Goal: Task Accomplishment & Management: Manage account settings

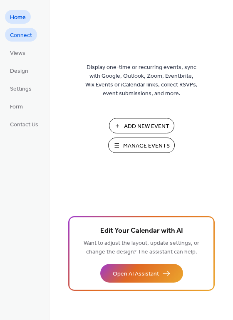
click at [28, 37] on span "Connect" at bounding box center [21, 35] width 22 height 9
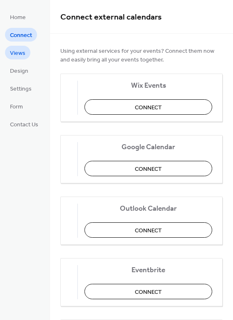
click at [28, 54] on link "Views" at bounding box center [17, 53] width 25 height 14
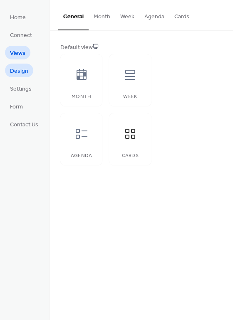
click at [29, 67] on link "Design" at bounding box center [19, 71] width 28 height 14
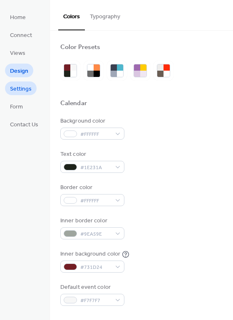
click at [29, 93] on span "Settings" at bounding box center [21, 89] width 22 height 9
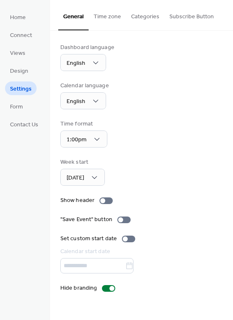
click at [27, 103] on li "Form" at bounding box center [16, 106] width 23 height 14
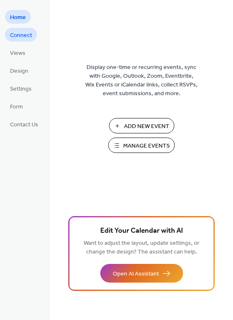
click at [28, 38] on span "Connect" at bounding box center [21, 35] width 22 height 9
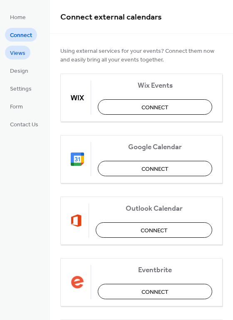
click at [26, 52] on link "Views" at bounding box center [17, 53] width 25 height 14
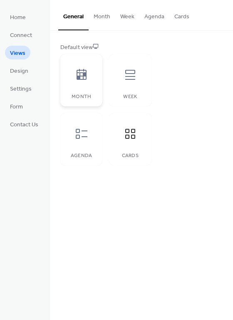
click at [91, 77] on div at bounding box center [81, 74] width 25 height 25
click at [113, 132] on div "Cards" at bounding box center [130, 139] width 42 height 52
click at [25, 74] on span "Design" at bounding box center [19, 71] width 18 height 9
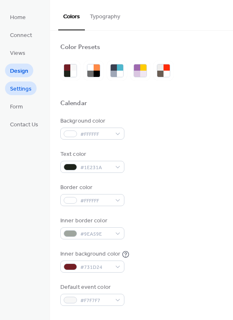
click at [26, 95] on link "Settings" at bounding box center [21, 89] width 32 height 14
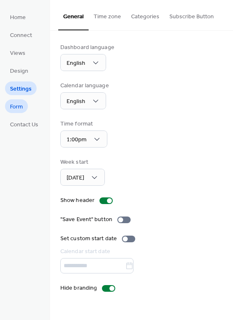
click at [20, 112] on link "Form" at bounding box center [16, 106] width 23 height 14
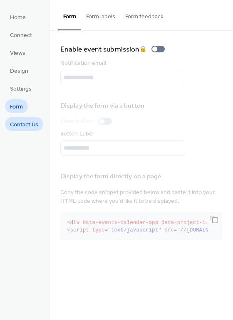
click at [26, 126] on span "Contact Us" at bounding box center [24, 125] width 28 height 9
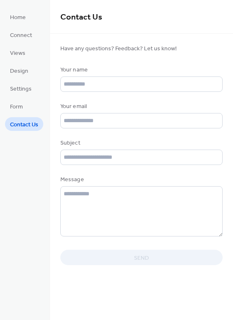
click at [38, 85] on ul "Home Connect Views Design Settings Form Contact Us" at bounding box center [24, 70] width 38 height 121
click at [35, 91] on link "Settings" at bounding box center [21, 89] width 32 height 14
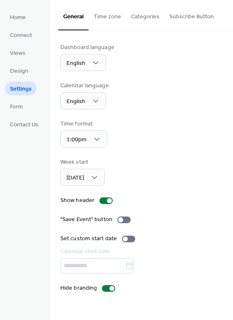
click at [150, 16] on button "Categories" at bounding box center [145, 15] width 38 height 30
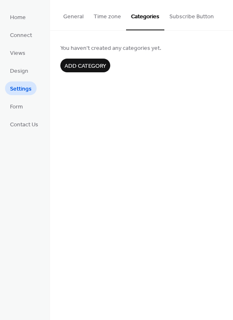
click at [98, 17] on button "Time zone" at bounding box center [107, 15] width 37 height 30
